Goal: Task Accomplishment & Management: Use online tool/utility

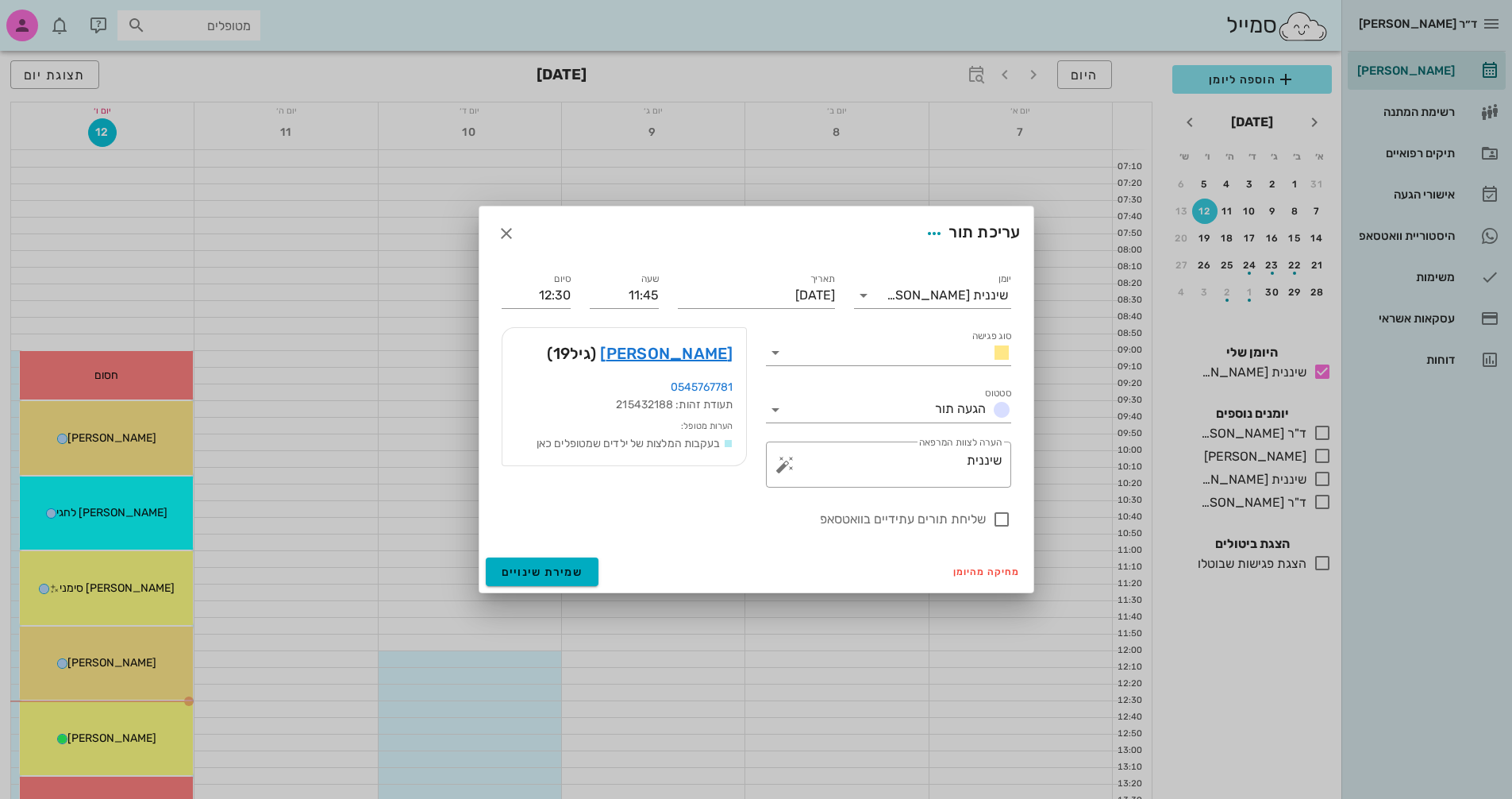
scroll to position [159, 0]
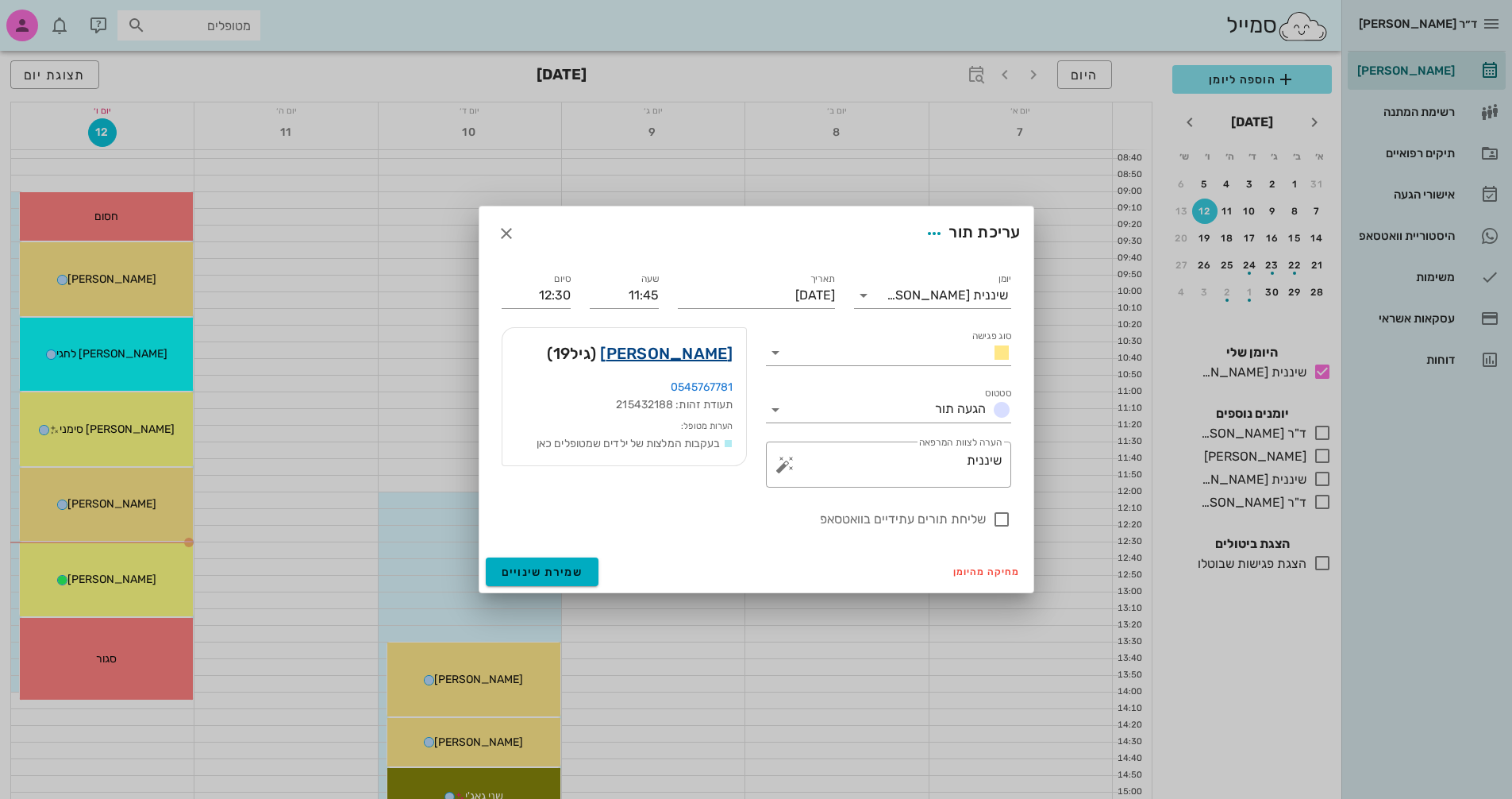
click at [697, 353] on link "[PERSON_NAME]" at bounding box center [667, 353] width 133 height 25
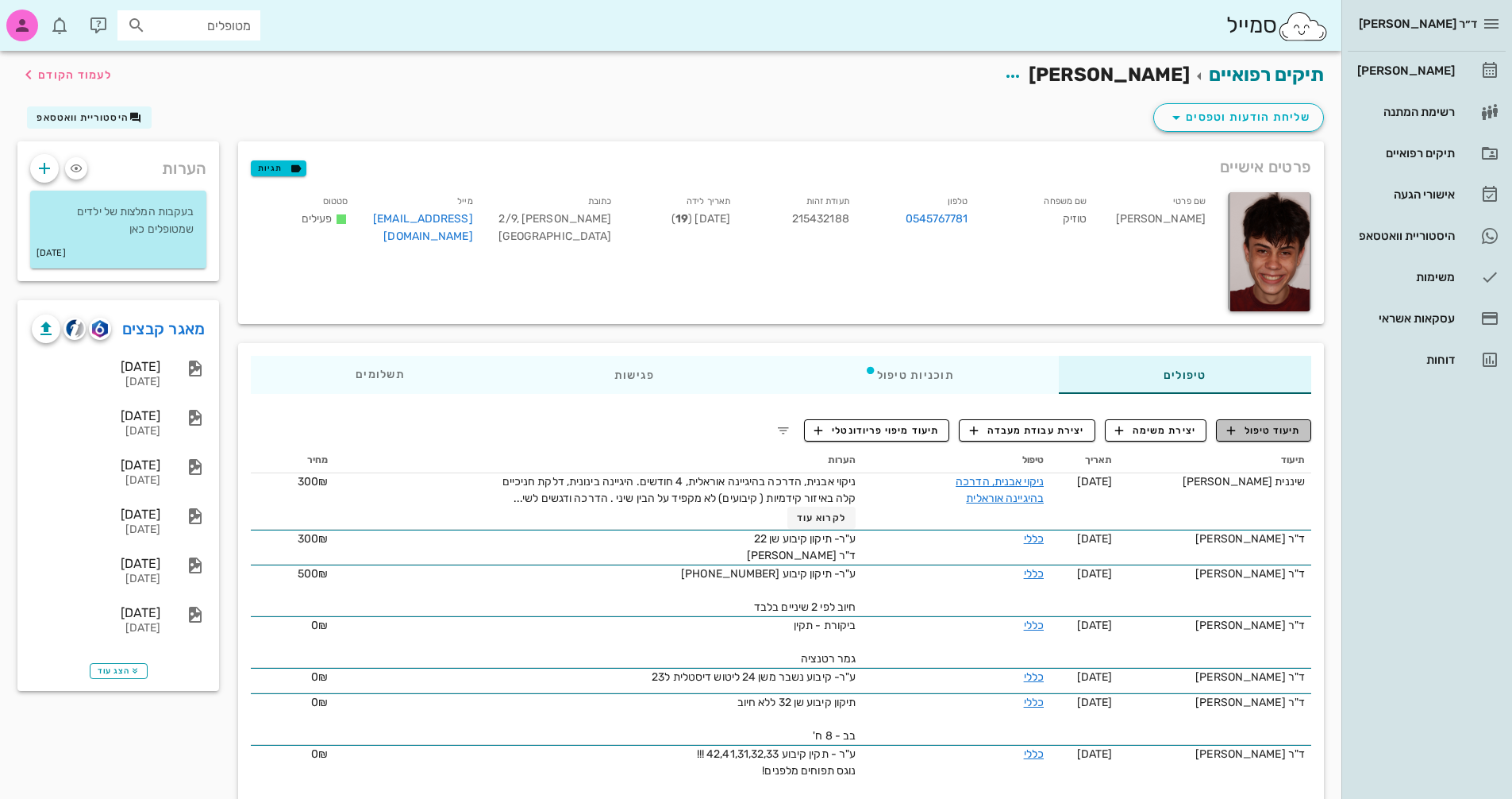
click at [1275, 421] on button "תיעוד טיפול" at bounding box center [1263, 429] width 95 height 22
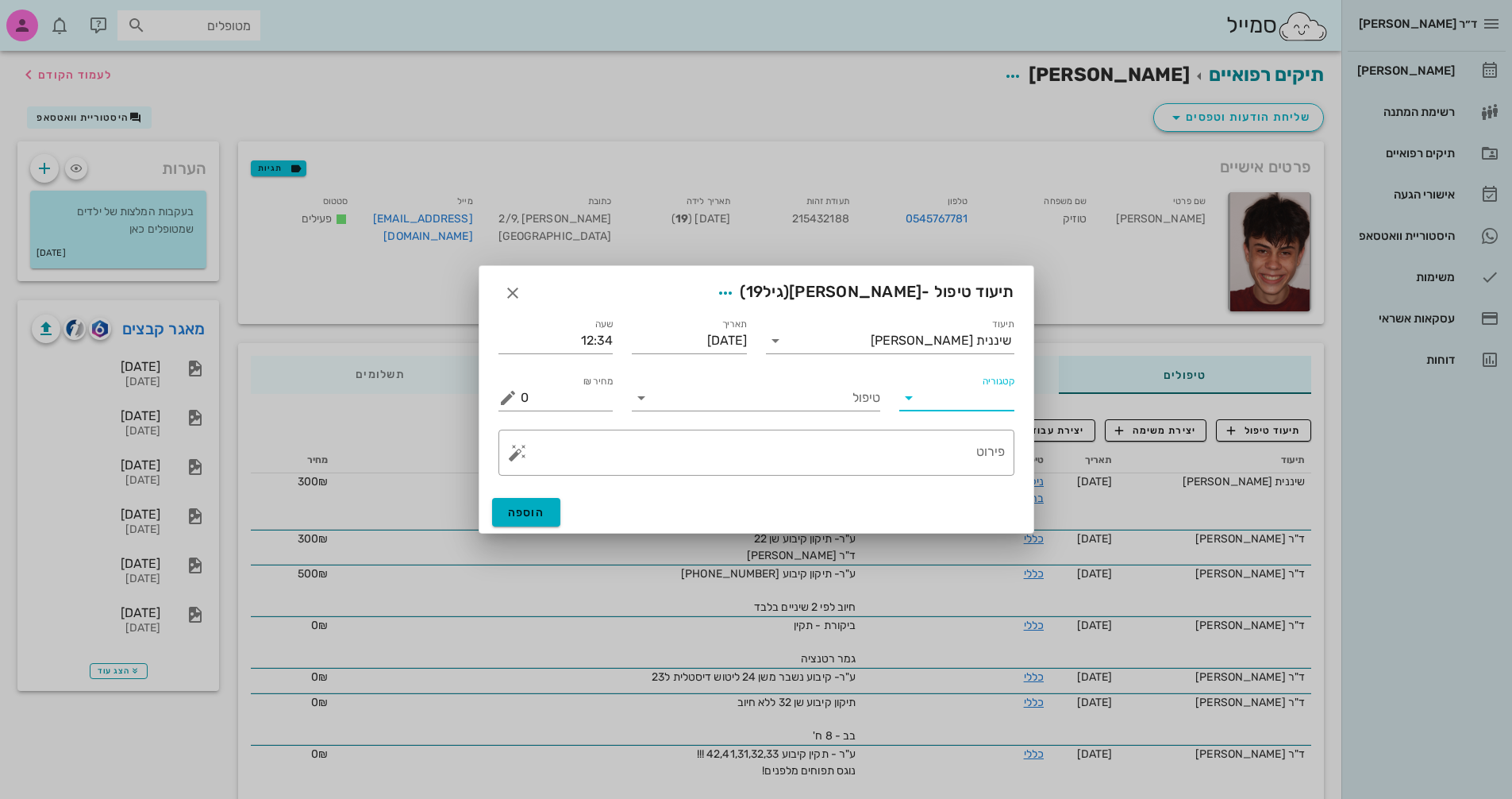
click at [942, 396] on input "קטגוריה" at bounding box center [969, 397] width 90 height 25
click at [959, 470] on div "פריודונטיה" at bounding box center [981, 474] width 139 height 15
type input "פריודונטיה"
click at [800, 403] on input "טיפול" at bounding box center [766, 397] width 226 height 25
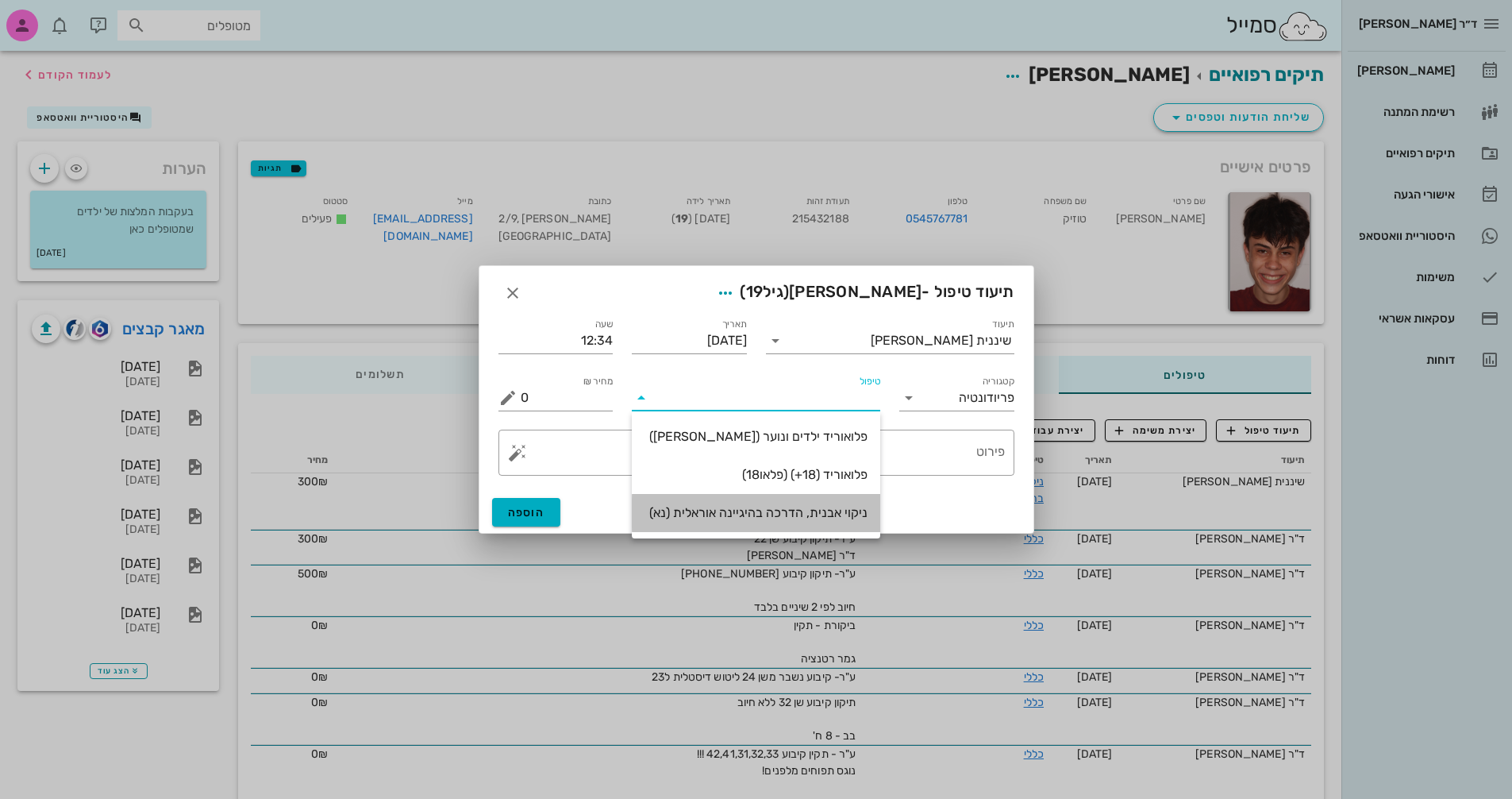
click at [801, 513] on div "ניקוי אבנית, הדרכה בהיגיינה אוראלית (נא)" at bounding box center [755, 512] width 223 height 15
type input "300"
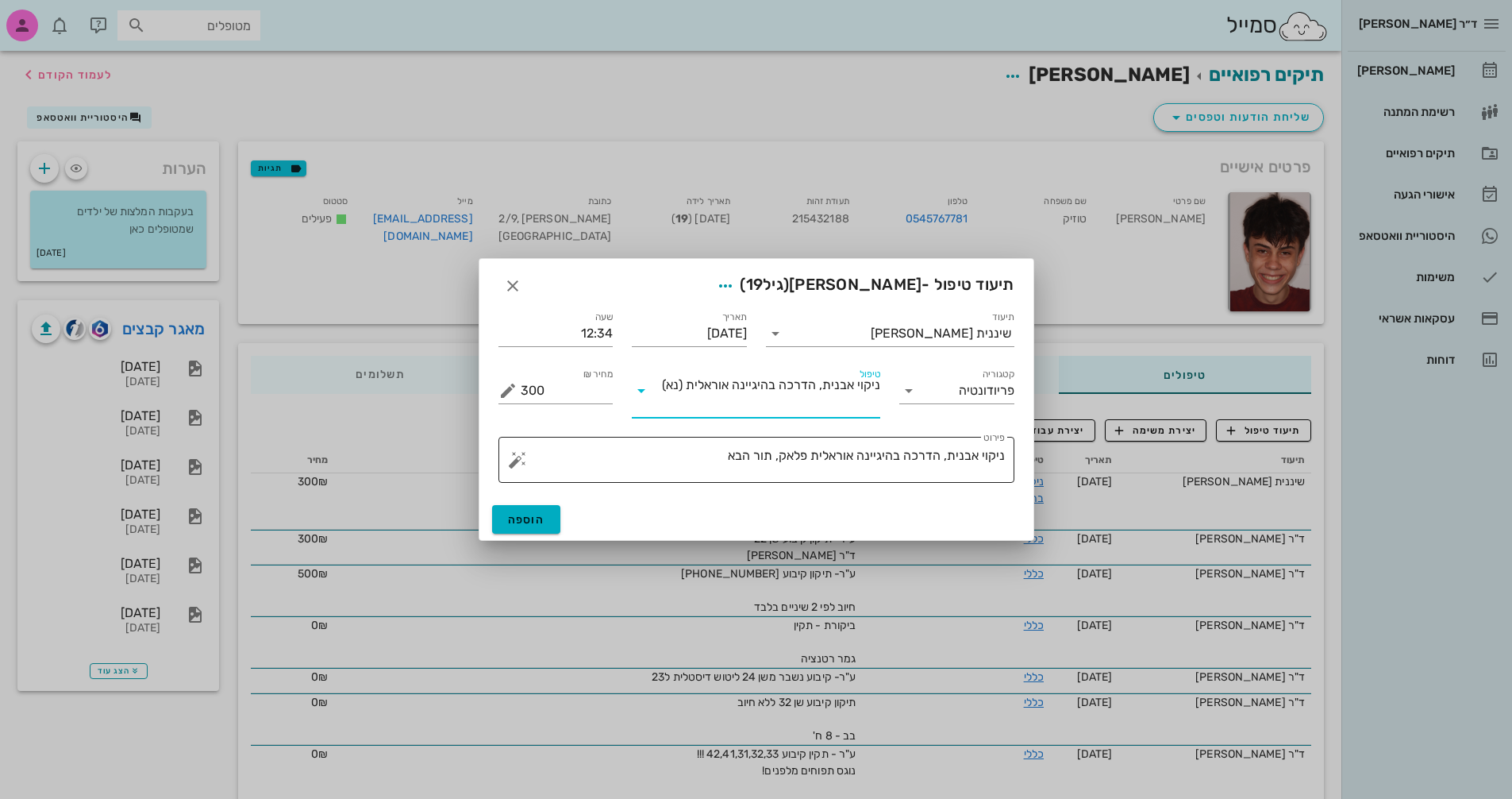
click at [718, 462] on textarea "ניקוי אבנית, הדרכה בהיגיינה אוראלית פלאק, תור הבא" at bounding box center [763, 464] width 484 height 38
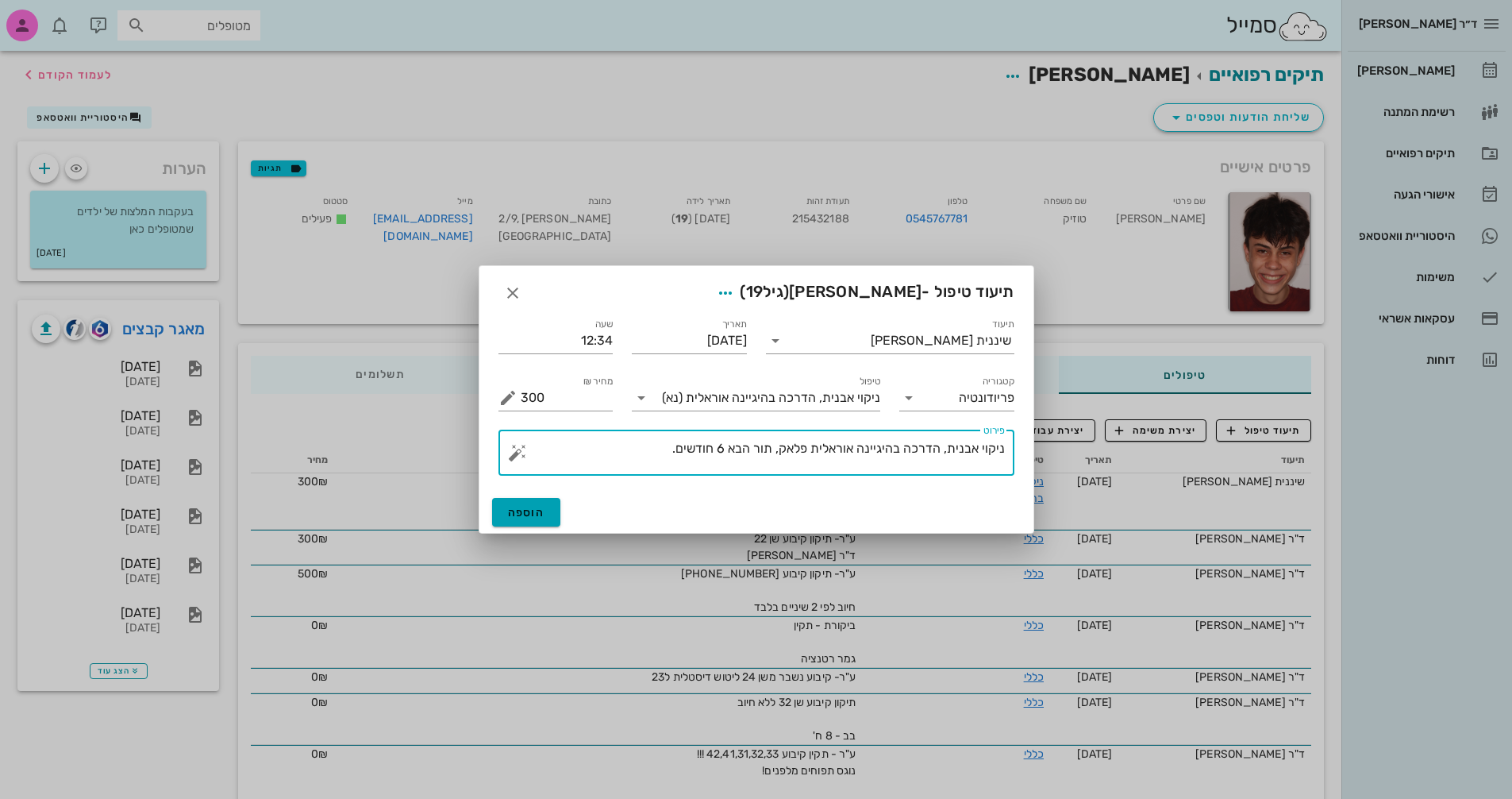
type textarea "ניקוי אבנית, הדרכה בהיגיינה אוראלית פלאק, תור הבא 6 חודשים."
click at [540, 513] on span "הוספה" at bounding box center [526, 511] width 38 height 13
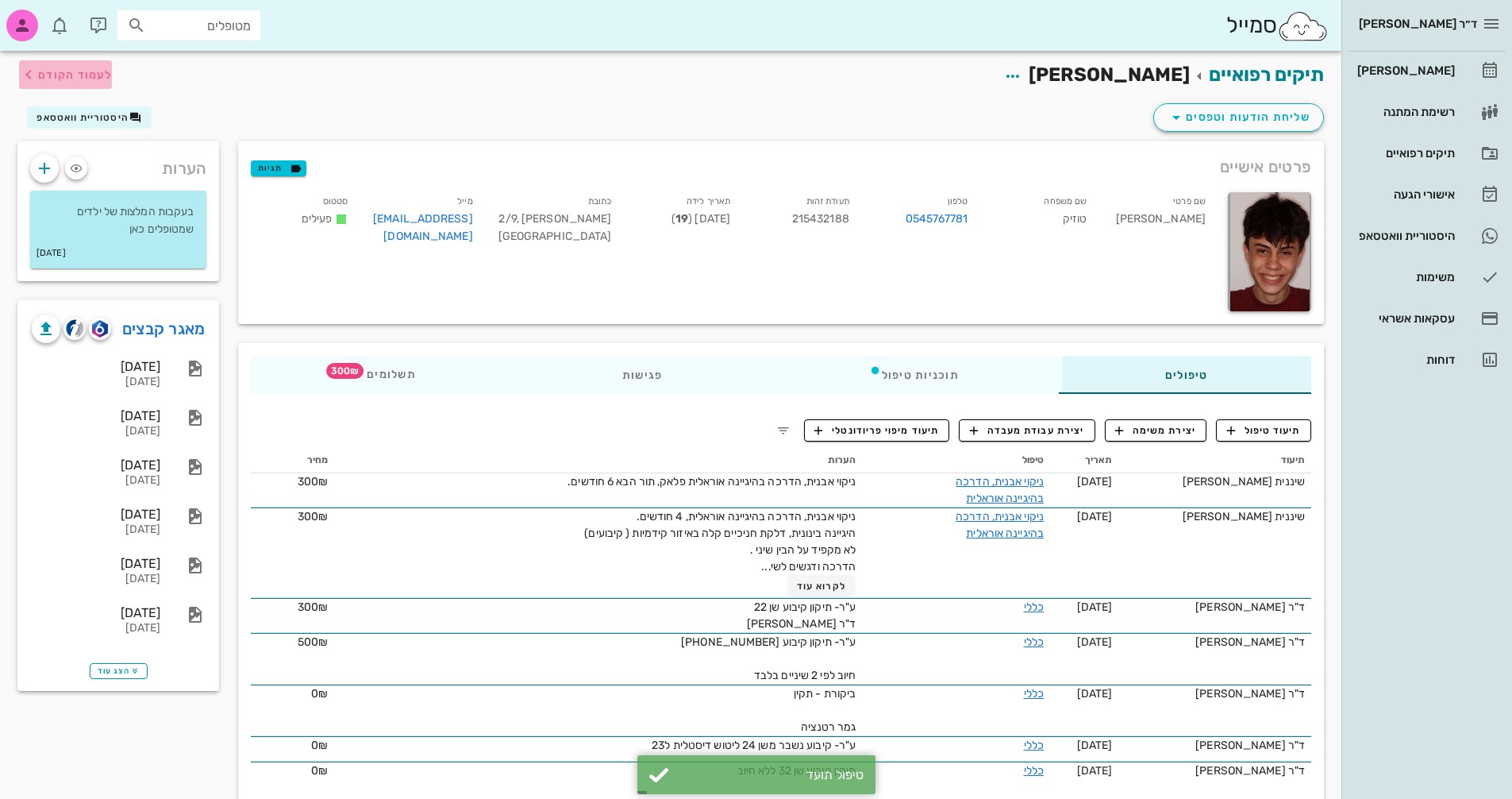
click at [59, 72] on span "לעמוד הקודם" at bounding box center [75, 74] width 73 height 13
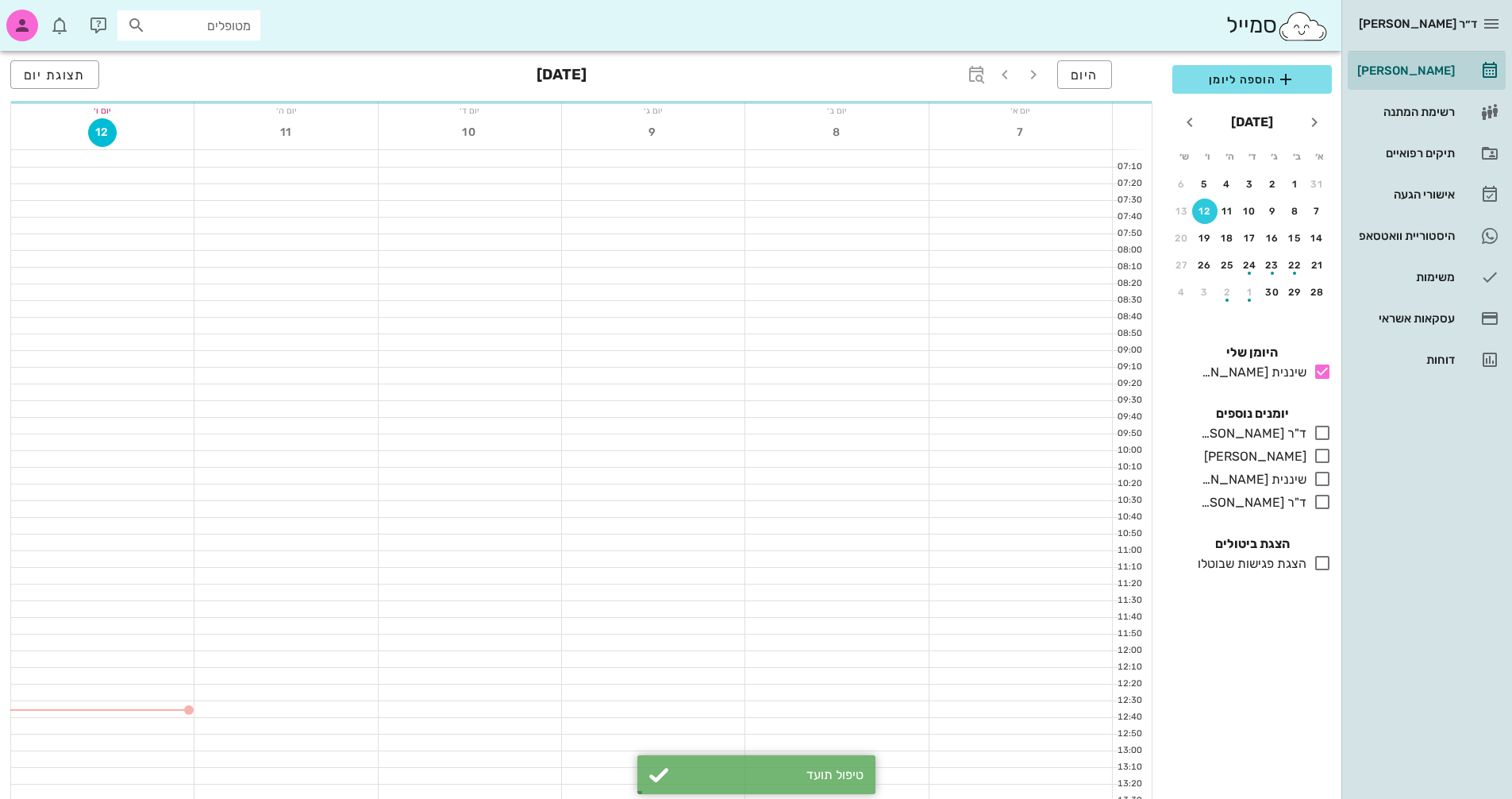
scroll to position [159, 0]
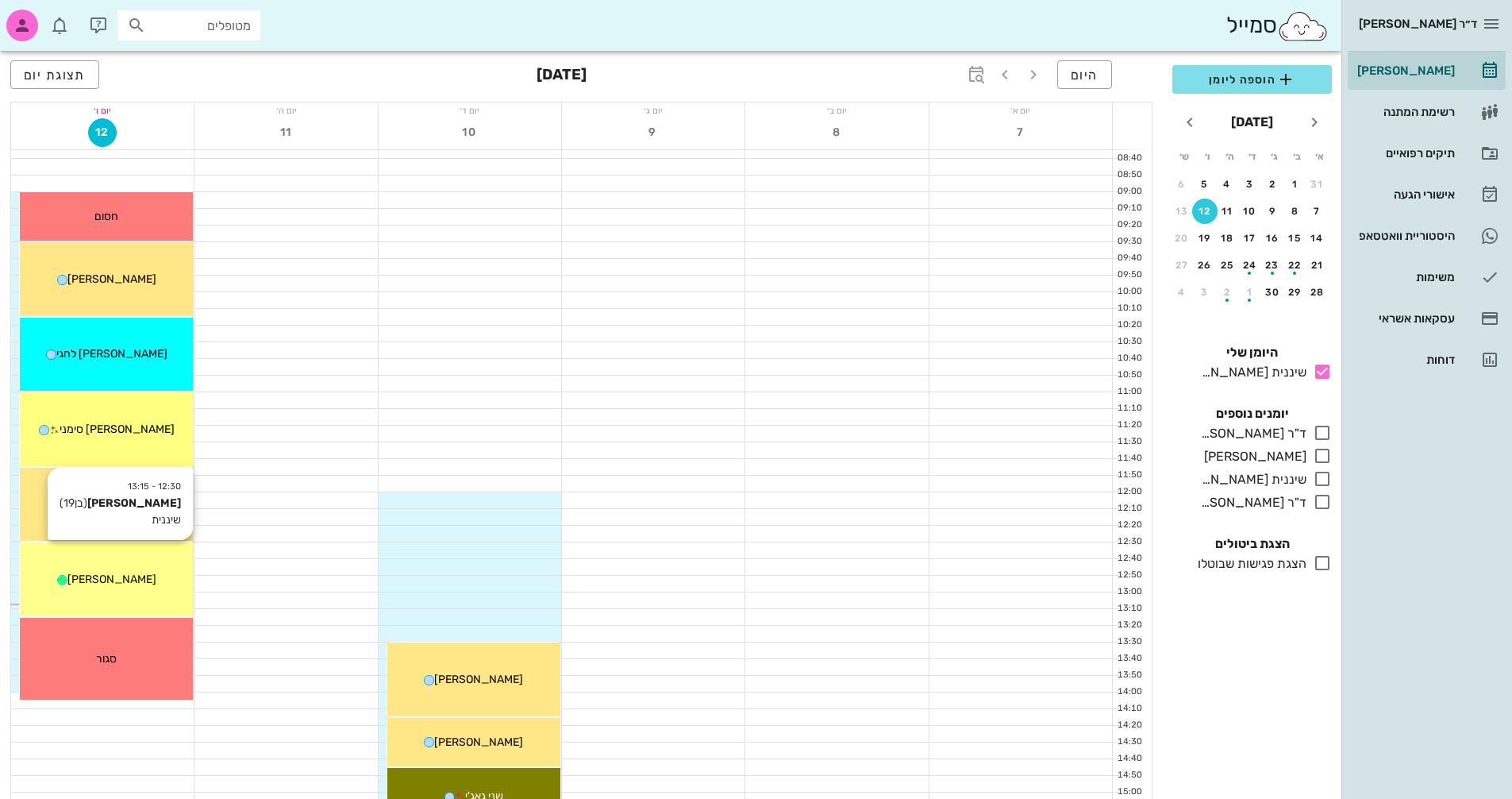
click at [121, 593] on div "12:30 - 13:15 [PERSON_NAME] (בן 19 ) שיננית [PERSON_NAME]" at bounding box center [107, 579] width 173 height 73
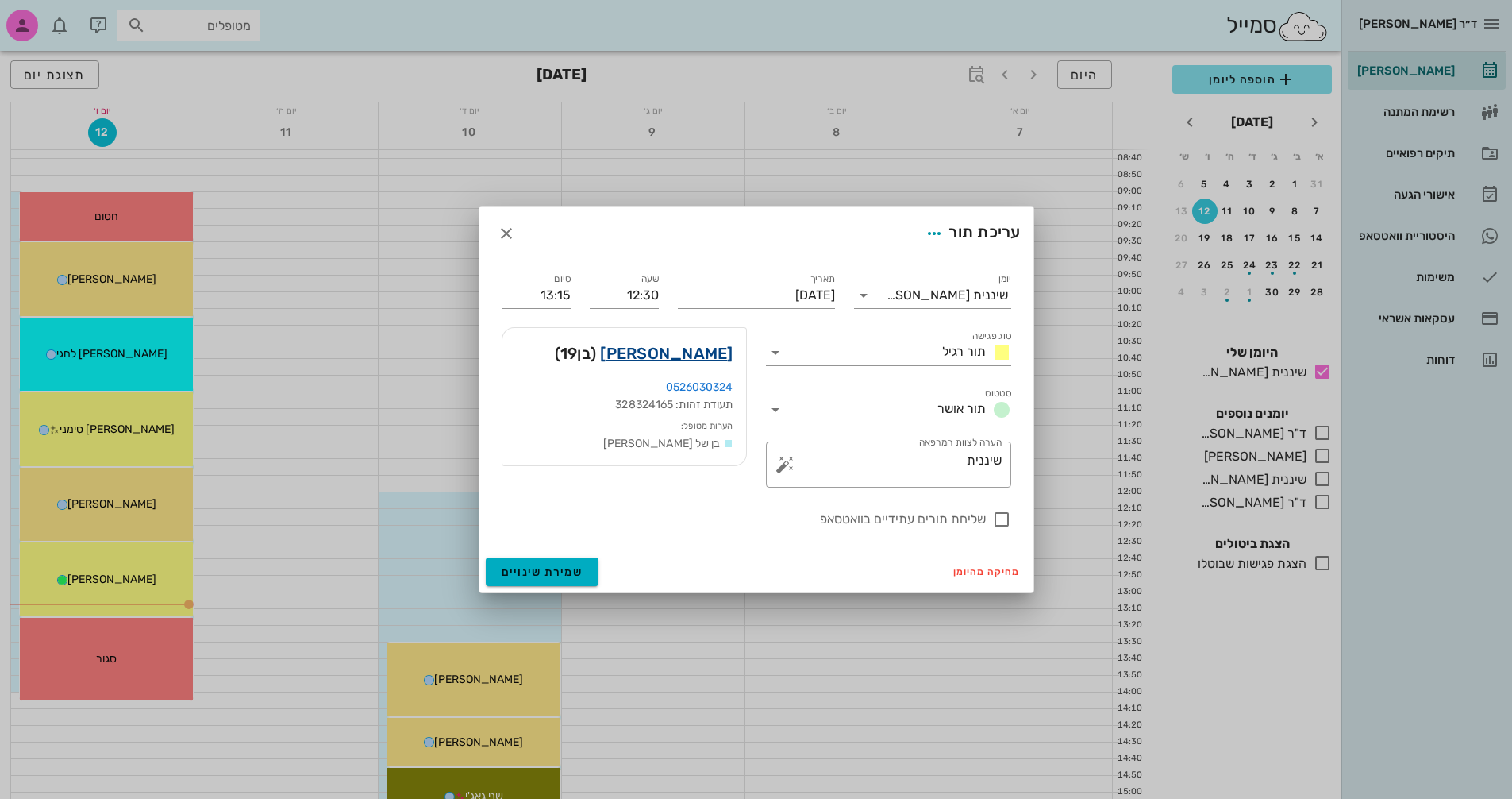
click at [699, 364] on link "[PERSON_NAME]" at bounding box center [667, 353] width 133 height 25
